Goal: Use online tool/utility: Utilize a website feature to perform a specific function

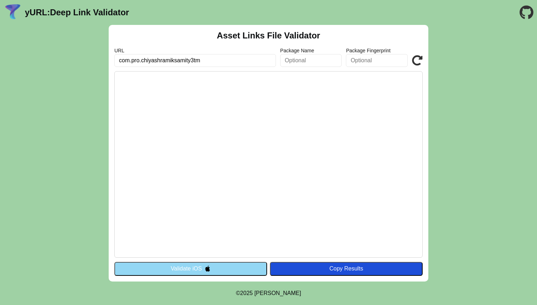
type input "com.pro.chiyashramiksamity3tm"
click at [239, 268] on button "Validate iOS" at bounding box center [190, 269] width 153 height 14
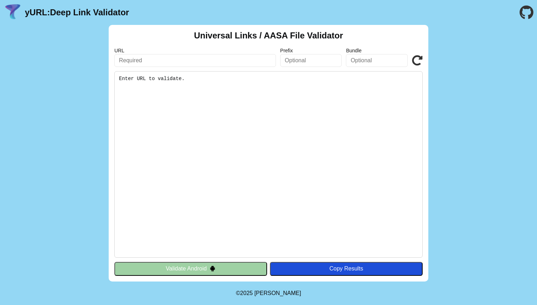
click at [216, 55] on input "text" at bounding box center [195, 60] width 162 height 13
paste input "com.pro.chiyashramiksamity3tm"
type input "com.pro.chiyashramiksamity3tm"
click at [213, 65] on input "text" at bounding box center [195, 60] width 162 height 13
